Goal: Task Accomplishment & Management: Complete application form

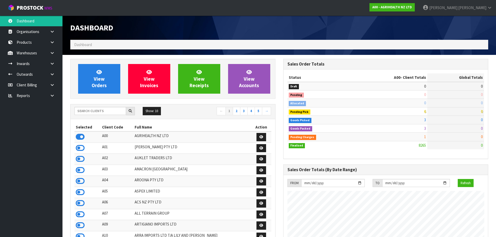
scroll to position [395, 213]
click at [100, 112] on input "text" at bounding box center [100, 111] width 52 height 8
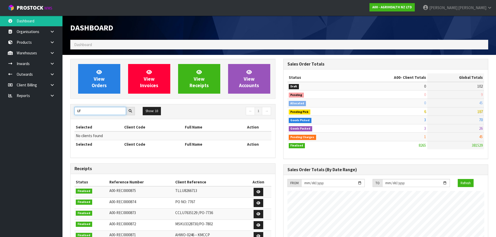
type input "L"
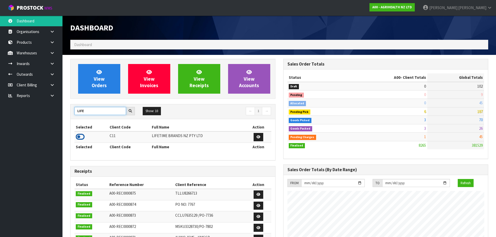
type input "LIFE"
click at [80, 133] on icon at bounding box center [80, 137] width 9 height 8
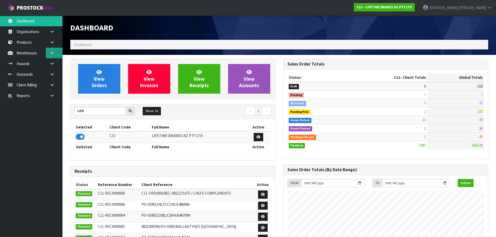
click at [56, 52] on link at bounding box center [54, 53] width 17 height 11
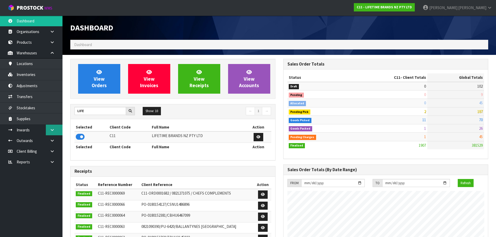
click at [54, 130] on icon at bounding box center [52, 130] width 5 height 4
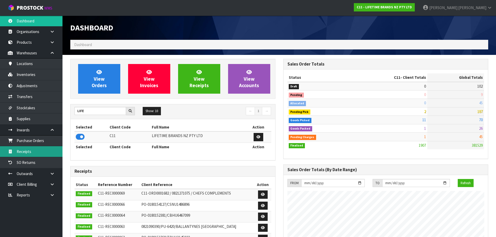
click at [36, 151] on link "Receipts" at bounding box center [31, 151] width 63 height 11
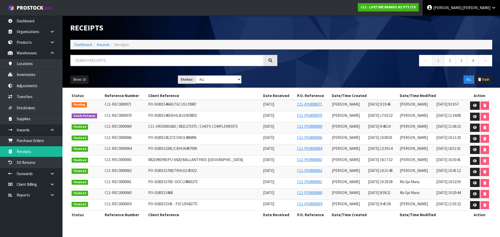
click at [484, 11] on link "[PERSON_NAME]" at bounding box center [461, 8] width 77 height 16
click at [474, 117] on icon at bounding box center [475, 116] width 4 height 3
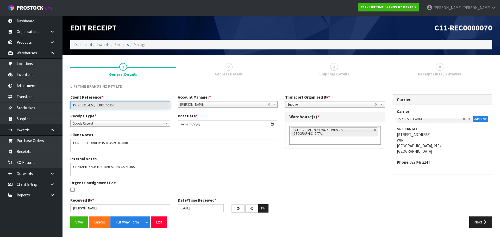
click at [108, 105] on input "PO-0180154659/HLBU1050850" at bounding box center [120, 105] width 100 height 8
click at [486, 221] on icon "button" at bounding box center [484, 222] width 5 height 4
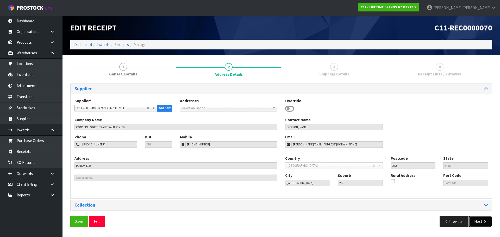
click at [481, 219] on button "Next" at bounding box center [480, 221] width 23 height 11
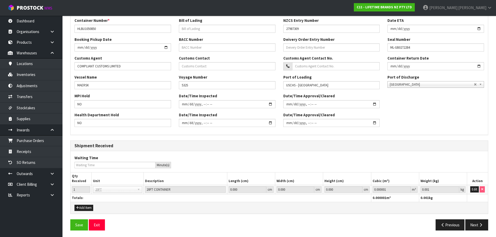
scroll to position [125, 0]
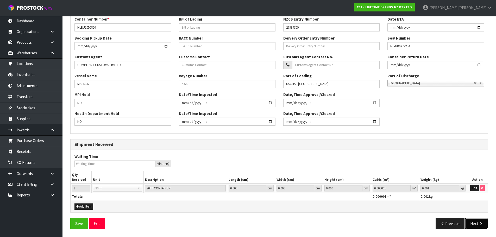
click at [471, 223] on button "Next" at bounding box center [476, 223] width 23 height 11
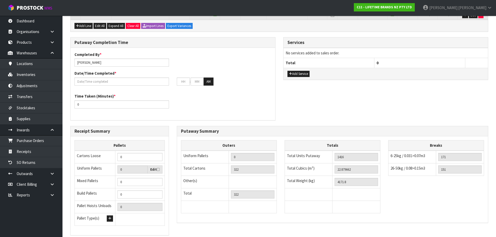
scroll to position [258, 0]
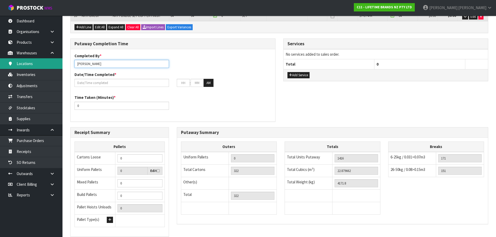
drag, startPoint x: 111, startPoint y: 53, endPoint x: 0, endPoint y: 66, distance: 112.1
type input "[PERSON_NAME] + [PERSON_NAME] + [PERSON_NAME] + [PERSON_NAME] + [PERSON_NAME]"
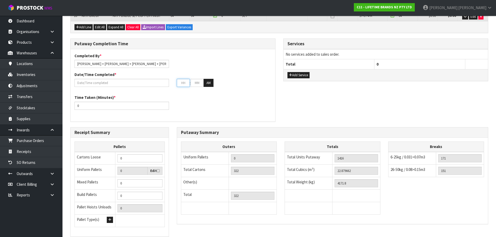
click at [188, 79] on input "text" at bounding box center [183, 83] width 13 height 8
type input "[DATE]"
type input "1"
type input "00"
type input "11"
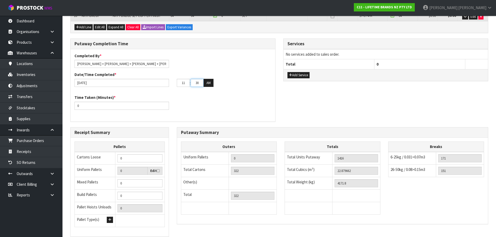
type input "30"
click at [136, 79] on input "[DATE]" at bounding box center [121, 83] width 95 height 8
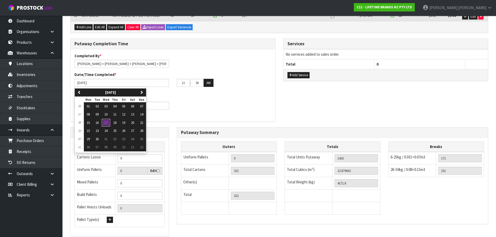
click at [108, 121] on span "17" at bounding box center [105, 123] width 3 height 4
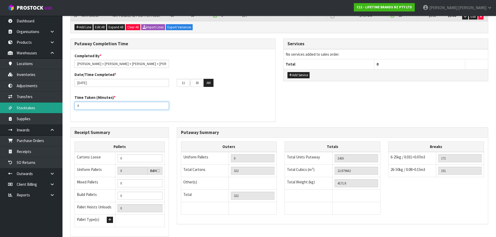
drag, startPoint x: 143, startPoint y: 96, endPoint x: 0, endPoint y: 105, distance: 143.0
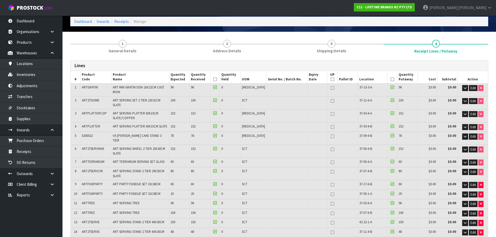
scroll to position [0, 0]
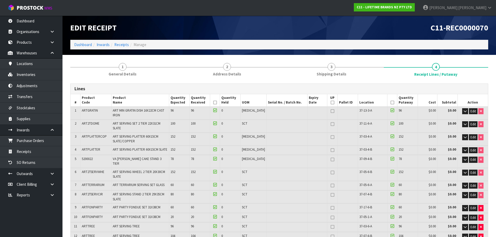
type input "840"
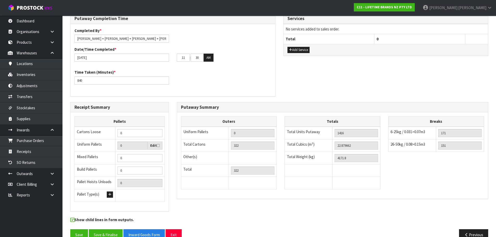
scroll to position [284, 0]
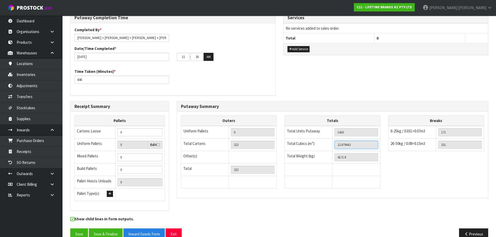
drag, startPoint x: 344, startPoint y: 138, endPoint x: 344, endPoint y: 135, distance: 2.9
click at [344, 141] on input "22.879662" at bounding box center [356, 145] width 43 height 8
click at [468, 232] on icon "button" at bounding box center [466, 234] width 5 height 4
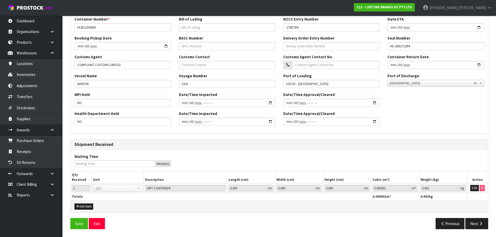
scroll to position [125, 0]
click at [478, 185] on button "Edit" at bounding box center [474, 188] width 9 height 6
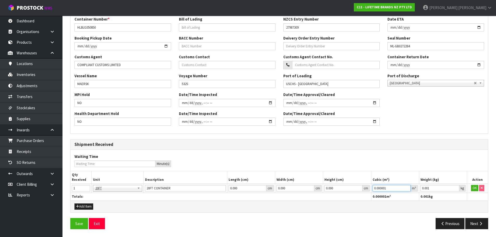
drag, startPoint x: 393, startPoint y: 187, endPoint x: 356, endPoint y: 199, distance: 39.0
click at [356, 199] on table "Qty Received Unit Description Length (cm) Width (cm) Height (cm) Cubic (m³) Wei…" at bounding box center [279, 185] width 417 height 29
paste input "22.879662"
type input "22.879662"
drag, startPoint x: 446, startPoint y: 189, endPoint x: 373, endPoint y: 195, distance: 72.6
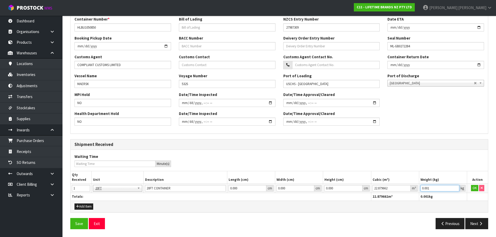
click at [373, 195] on table "Qty Received Unit Description Length (cm) Width (cm) Height (cm) Cubic (m³) Wei…" at bounding box center [279, 185] width 417 height 29
type input "4171.8"
click at [471, 186] on button "OK" at bounding box center [474, 188] width 7 height 6
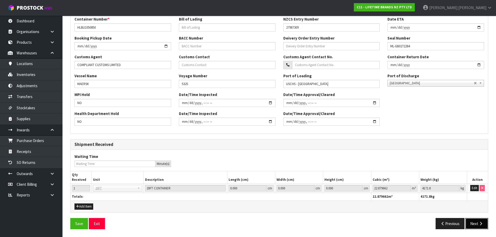
click at [470, 221] on button "Next" at bounding box center [476, 223] width 23 height 11
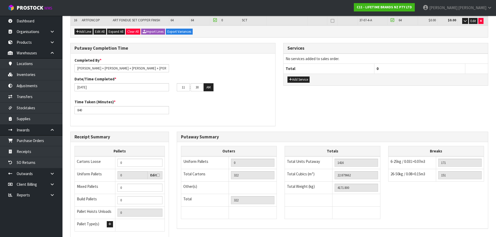
scroll to position [284, 0]
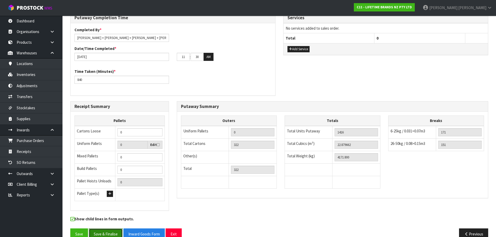
click at [102, 229] on button "Save & Finalise" at bounding box center [106, 234] width 34 height 11
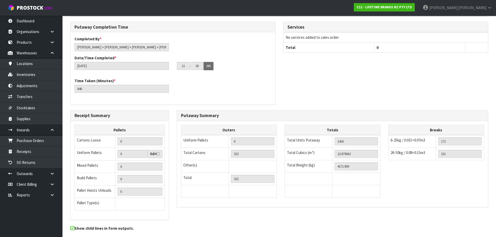
scroll to position [303, 0]
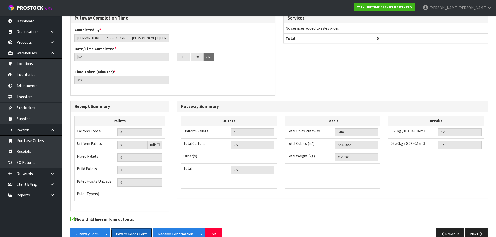
drag, startPoint x: 138, startPoint y: 219, endPoint x: 153, endPoint y: 204, distance: 21.7
click at [138, 229] on button "Inward Goods Form" at bounding box center [131, 234] width 41 height 11
click at [412, 9] on strong "C11 - LIFETIME BRANDS NZ PTY LTD" at bounding box center [384, 7] width 55 height 4
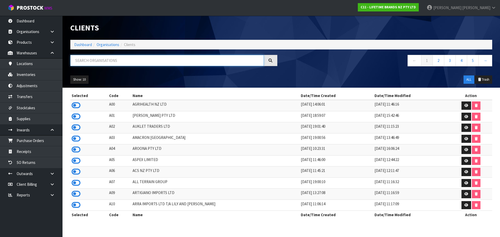
click at [133, 61] on input "text" at bounding box center [166, 60] width 193 height 11
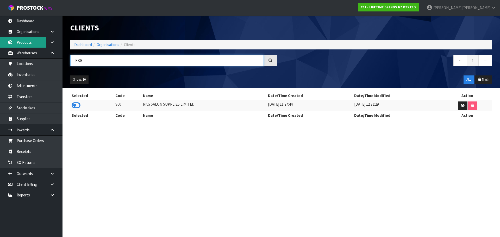
type input "RKG"
click at [33, 46] on link "Products" at bounding box center [31, 42] width 63 height 11
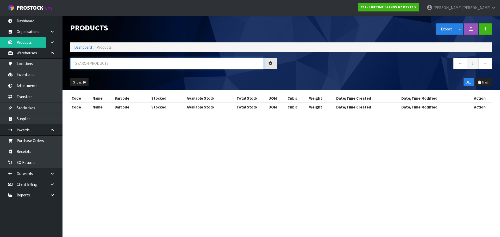
click at [87, 64] on input "text" at bounding box center [166, 63] width 193 height 11
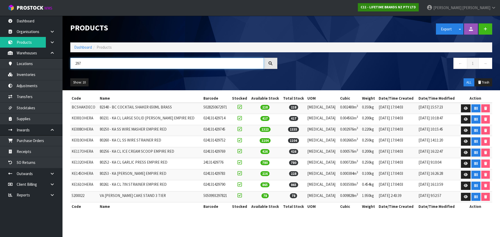
type input "297"
click at [416, 8] on strong "C11 - LIFETIME BRANDS NZ PTY LTD" at bounding box center [388, 7] width 55 height 4
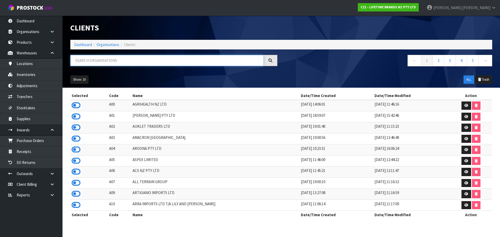
click at [129, 60] on input "text" at bounding box center [166, 60] width 193 height 11
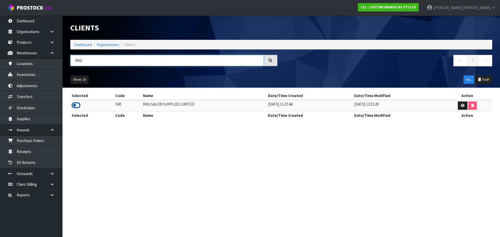
type input "RKG"
click at [79, 103] on icon at bounding box center [76, 106] width 9 height 8
click at [30, 46] on link "Products" at bounding box center [31, 42] width 63 height 11
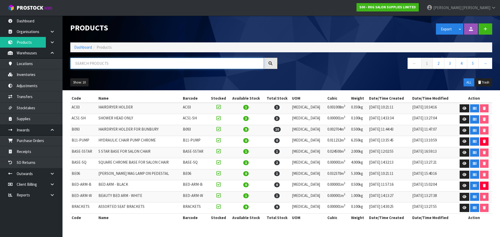
click at [100, 65] on input "text" at bounding box center [166, 63] width 193 height 11
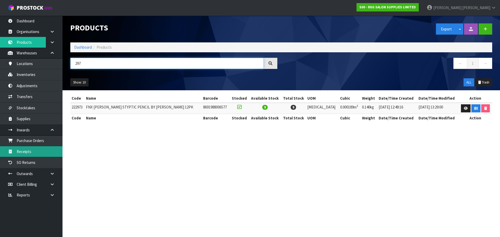
type input "297"
click at [44, 151] on link "Receipts" at bounding box center [31, 151] width 63 height 11
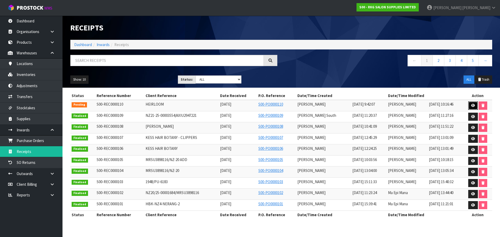
click at [472, 106] on icon at bounding box center [473, 105] width 4 height 3
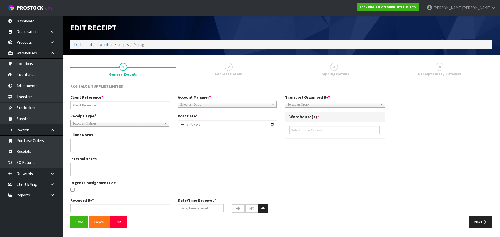
type input "HEIRLOOM"
type input "[DATE]"
type textarea "2 SHAMPOO CHAIRS - NO CARTONS 2 BASINS IN CARTONS 1 CTN WITH 2 METAL BASIN SUPP…"
type input "[PERSON_NAME]"
type input "[DATE]"
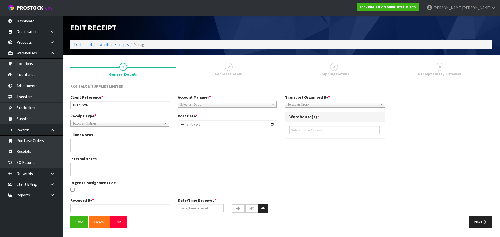
type input "09"
type input "42"
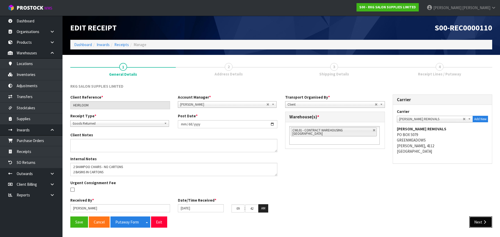
click at [486, 218] on button "Next" at bounding box center [480, 222] width 23 height 11
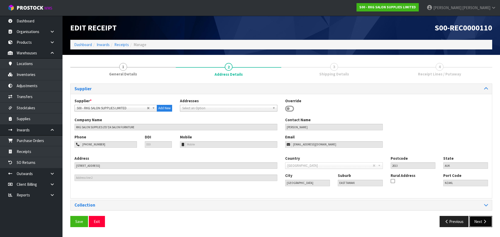
click at [486, 218] on button "Next" at bounding box center [480, 221] width 23 height 11
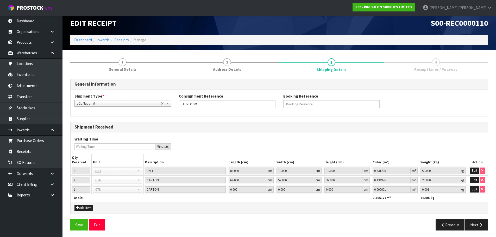
scroll to position [6, 0]
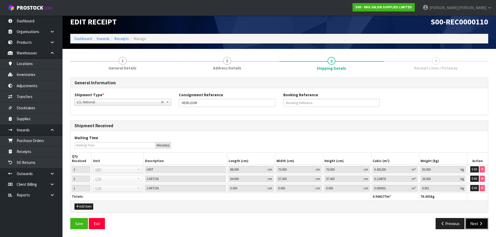
click at [483, 223] on icon "button" at bounding box center [480, 224] width 5 height 4
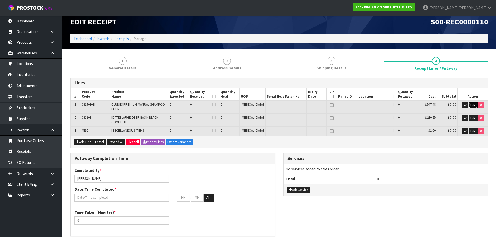
click at [475, 105] on span "Edit" at bounding box center [473, 105] width 5 height 4
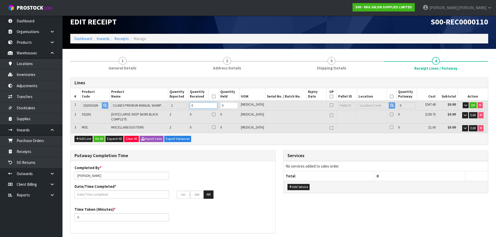
click at [166, 102] on tr "1 03150101M CLUNES PREMIUM MANUAL SHAMPOO LOUNGE 2 0 0 [MEDICAL_DATA] 0 $547.48…" at bounding box center [279, 106] width 417 height 10
type input "2"
type input "1.1704"
type input "102"
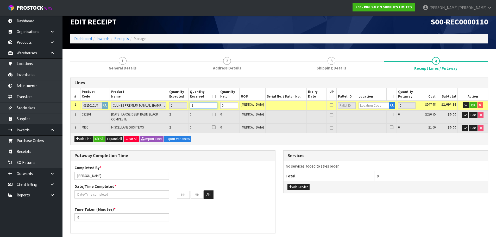
type input "2"
type input "81-01-1-A"
type input "2"
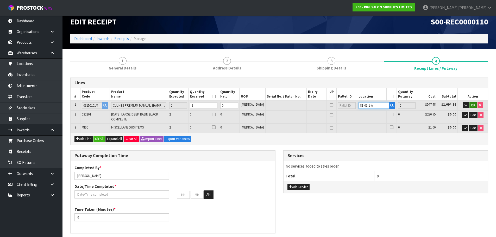
type input "81-01-1-A"
click at [471, 104] on span "OK" at bounding box center [473, 105] width 4 height 4
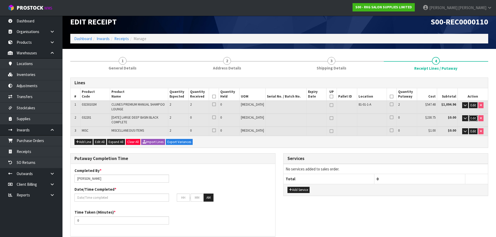
click at [473, 117] on span "Edit" at bounding box center [473, 118] width 5 height 4
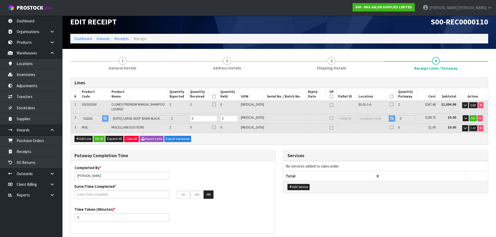
click at [473, 131] on button "Edit" at bounding box center [473, 128] width 9 height 6
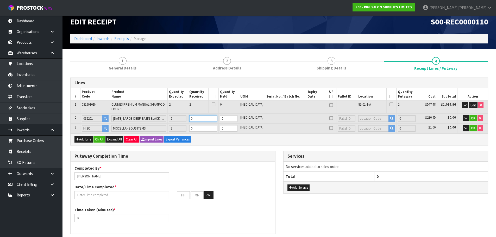
click at [212, 118] on input "0" at bounding box center [203, 118] width 28 height 7
type input "4"
type input "1.415344"
type input "148"
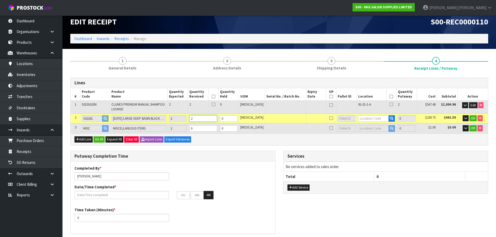
type input "2"
click at [206, 128] on input "0" at bounding box center [203, 128] width 28 height 7
type input "1.415346"
type input "150"
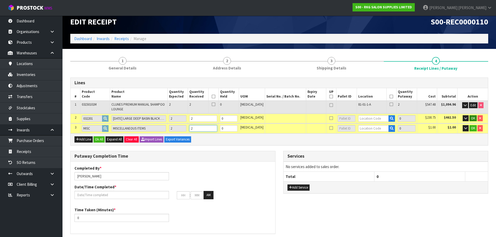
type input "2"
click at [473, 119] on span "OK" at bounding box center [473, 118] width 4 height 4
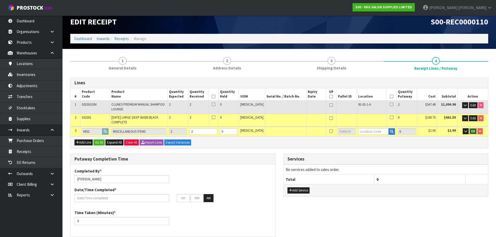
click at [472, 130] on span "OK" at bounding box center [473, 131] width 4 height 4
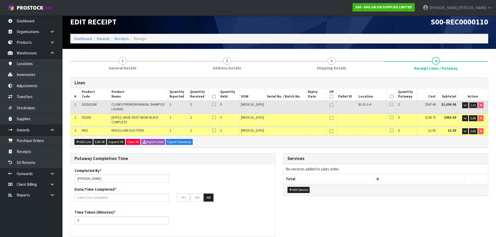
click at [473, 106] on span "Edit" at bounding box center [473, 105] width 5 height 4
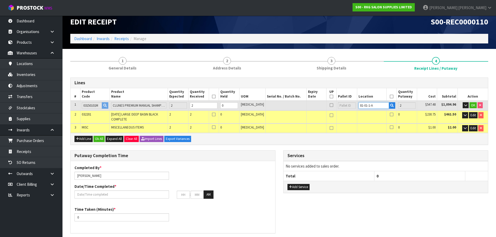
drag, startPoint x: 371, startPoint y: 105, endPoint x: 286, endPoint y: 111, distance: 84.8
click at [285, 111] on table "# Product Code Product Name Quantity Expected Quantity Received Quantity Held U…" at bounding box center [279, 110] width 417 height 45
click at [472, 115] on span "Edit" at bounding box center [473, 115] width 5 height 4
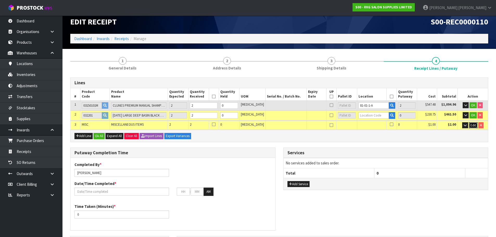
click at [473, 128] on button "Edit" at bounding box center [473, 125] width 9 height 6
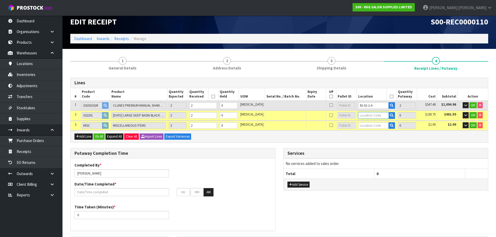
drag, startPoint x: 366, startPoint y: 116, endPoint x: 362, endPoint y: 116, distance: 4.2
click at [363, 116] on input "text" at bounding box center [373, 115] width 31 height 7
paste input "81-01-1-A"
type input "81-01-1-A"
type input "4"
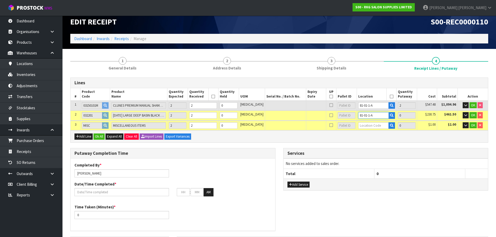
type input "2"
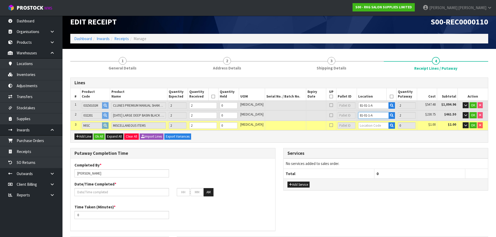
type input "81-01-1-A"
click at [377, 123] on input "text" at bounding box center [373, 125] width 31 height 7
paste input "81-01-1-A"
type input "81-01-1-A"
type input "6"
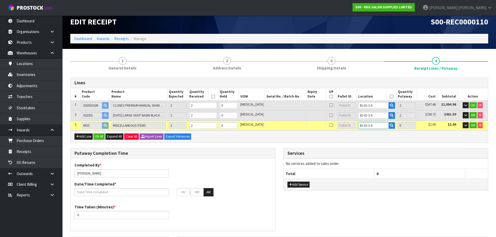
type input "2"
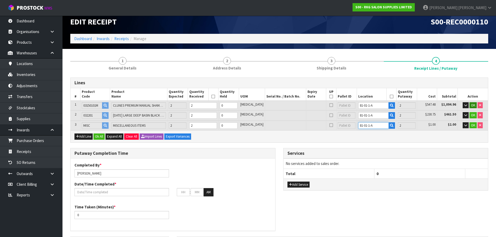
type input "81-01-1-A"
click at [473, 105] on span "OK" at bounding box center [473, 105] width 4 height 4
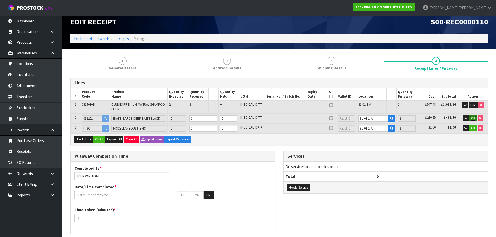
click at [473, 118] on span "OK" at bounding box center [473, 118] width 4 height 4
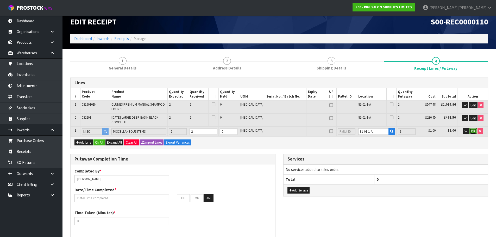
click at [473, 129] on span "OK" at bounding box center [473, 131] width 4 height 4
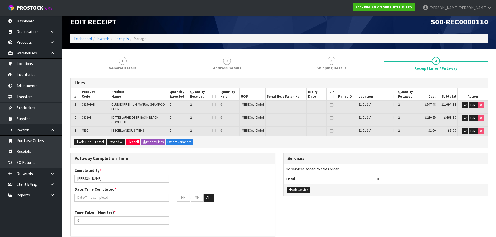
click at [390, 97] on icon at bounding box center [392, 97] width 4 height 0
click at [216, 97] on icon at bounding box center [214, 97] width 4 height 0
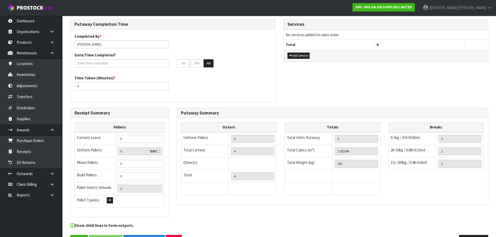
scroll to position [131, 0]
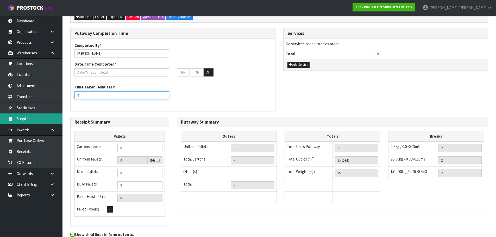
drag, startPoint x: 108, startPoint y: 93, endPoint x: 27, endPoint y: 122, distance: 85.3
type input "1"
type input "15"
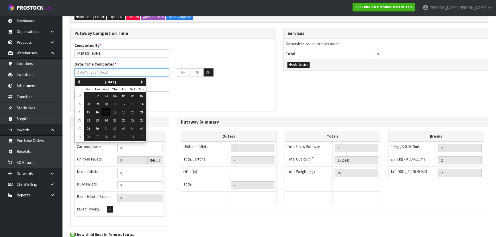
click at [130, 72] on input "text" at bounding box center [121, 72] width 95 height 8
click at [109, 113] on button "17" at bounding box center [106, 112] width 9 height 8
type input "[DATE]"
type input "12"
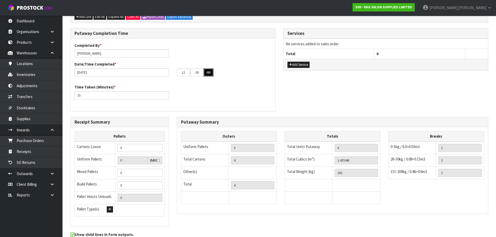
click at [214, 75] on button "AM" at bounding box center [209, 72] width 10 height 8
drag, startPoint x: 200, startPoint y: 73, endPoint x: 171, endPoint y: 83, distance: 31.3
click at [171, 83] on div "Completed By * [PERSON_NAME] Date/Time Completed * [DATE] 12 : 00 : 00 PM Time …" at bounding box center [173, 75] width 205 height 65
type input "0"
type input "[DATE]"
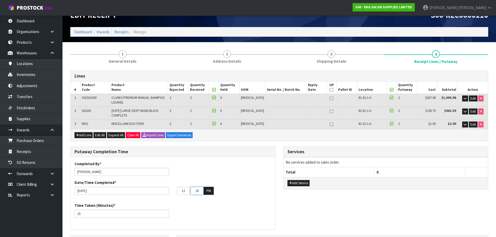
scroll to position [1, 0]
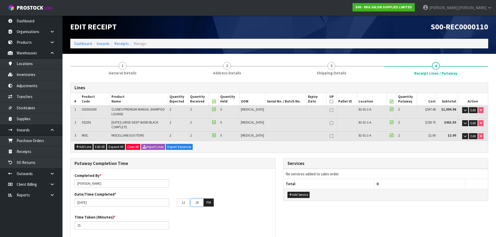
type input "20"
click at [468, 109] on td "Edit" at bounding box center [473, 112] width 30 height 13
click at [465, 110] on icon "button" at bounding box center [465, 110] width 3 height 3
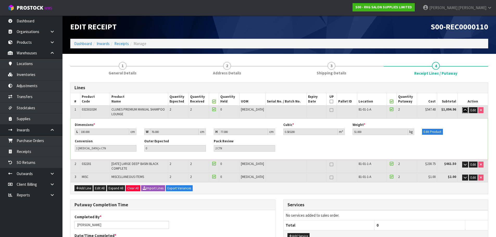
click at [464, 110] on icon "button" at bounding box center [465, 110] width 3 height 3
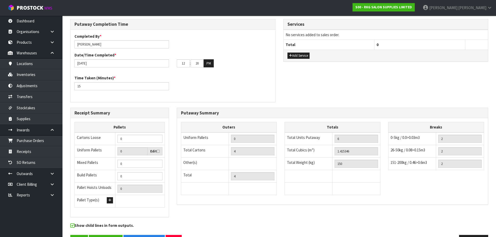
scroll to position [131, 0]
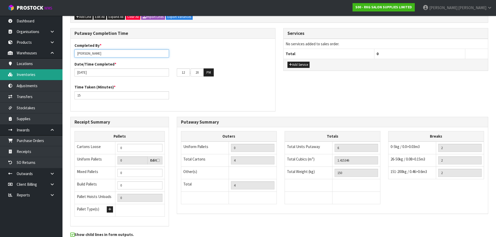
drag, startPoint x: 108, startPoint y: 54, endPoint x: 25, endPoint y: 80, distance: 86.7
click at [136, 52] on input "[PERSON_NAME]" at bounding box center [121, 53] width 95 height 8
type input "[PERSON_NAME]"
click at [189, 52] on div "Completed By * [PERSON_NAME] Date/Time Completed * [DATE] 12 : 20 : 00 PM" at bounding box center [173, 62] width 205 height 38
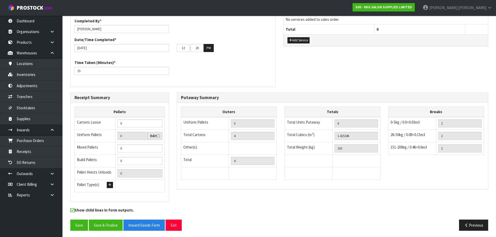
scroll to position [157, 0]
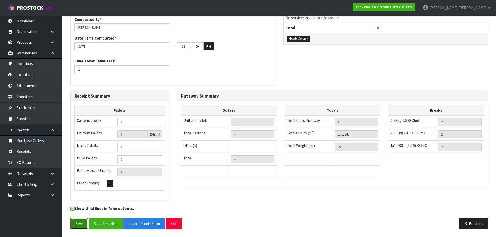
click at [78, 226] on button "Save" at bounding box center [79, 223] width 18 height 11
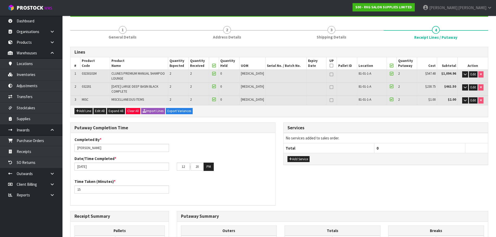
scroll to position [176, 0]
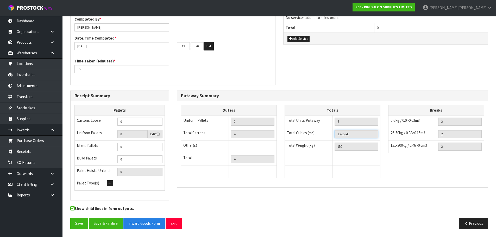
click at [345, 135] on input "1.415346" at bounding box center [356, 134] width 43 height 8
click at [470, 225] on button "Previous" at bounding box center [473, 223] width 29 height 11
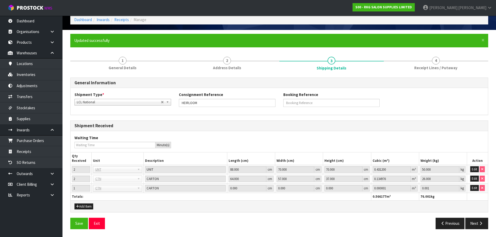
scroll to position [25, 0]
click at [472, 221] on button "Next" at bounding box center [476, 223] width 23 height 11
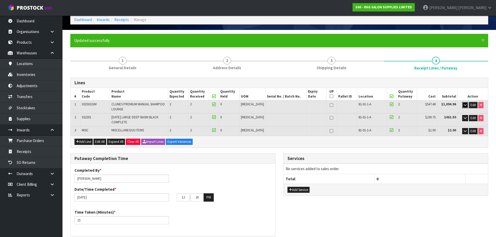
click at [464, 103] on button "button" at bounding box center [465, 105] width 6 height 6
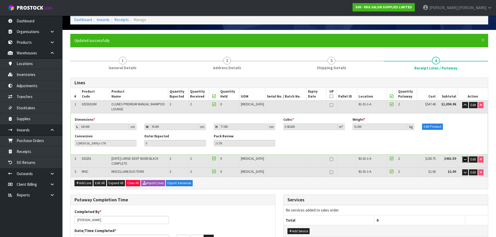
click at [467, 159] on button "button" at bounding box center [465, 160] width 6 height 6
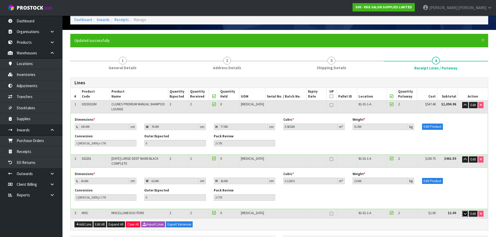
click at [464, 214] on icon "button" at bounding box center [465, 213] width 3 height 3
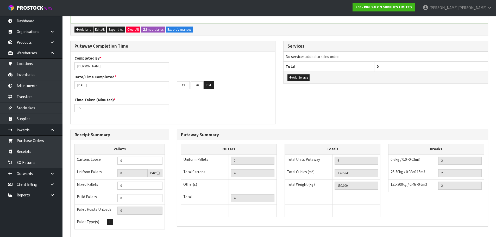
scroll to position [300, 0]
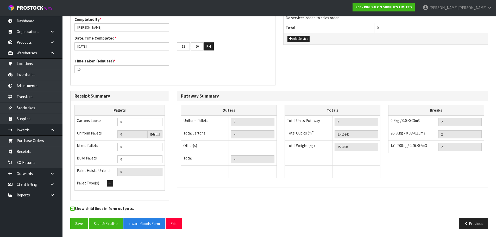
click at [76, 230] on div "Save Save & Finalise Inward Goods Form Exit Previous" at bounding box center [279, 225] width 426 height 15
click at [78, 216] on div "Show child lines in form outputs." at bounding box center [279, 212] width 426 height 12
click at [80, 223] on button "Save" at bounding box center [79, 223] width 18 height 11
